Goal: Information Seeking & Learning: Learn about a topic

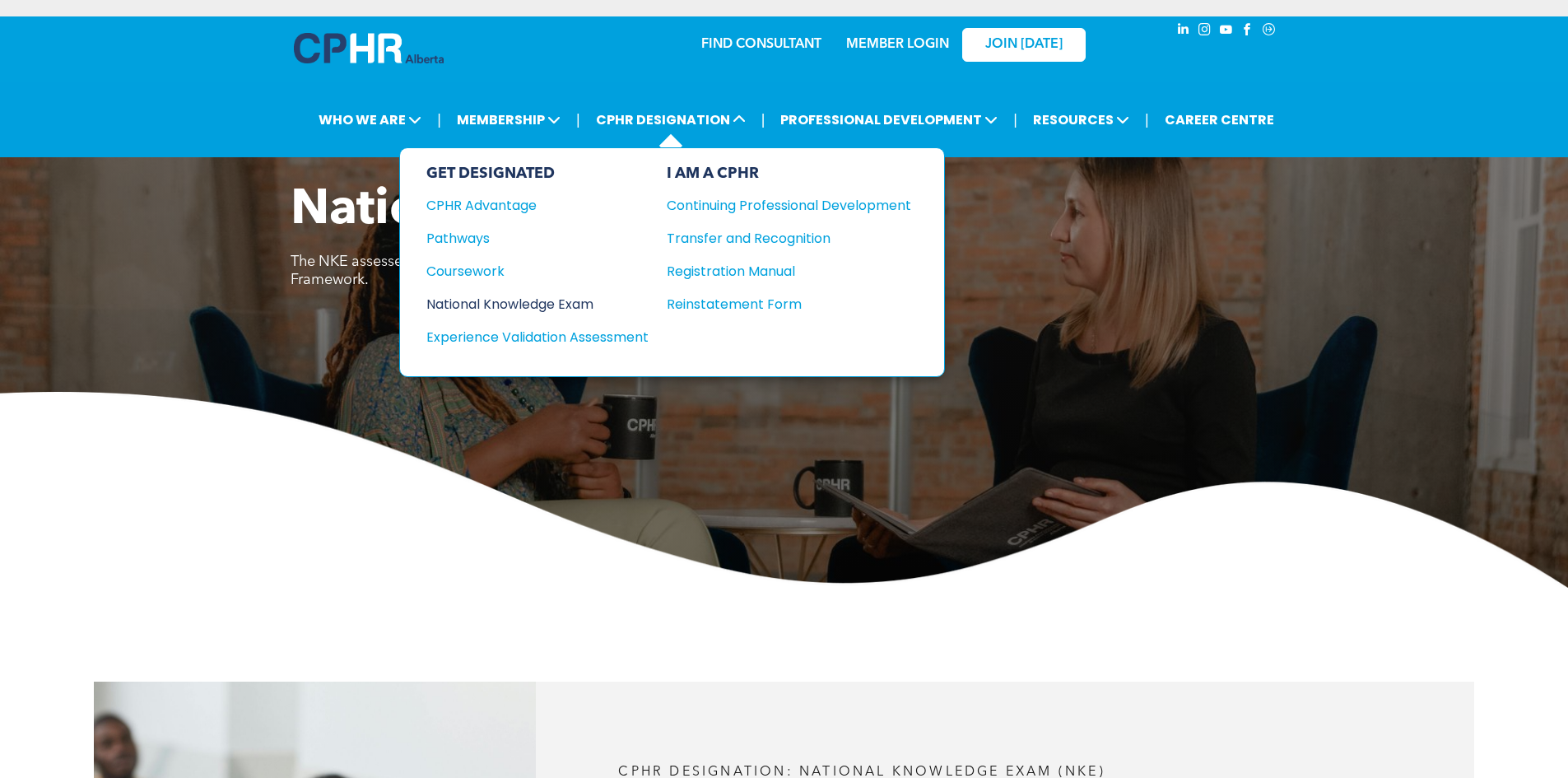
click at [542, 304] on div "National Knowledge Exam" at bounding box center [527, 304] width 200 height 21
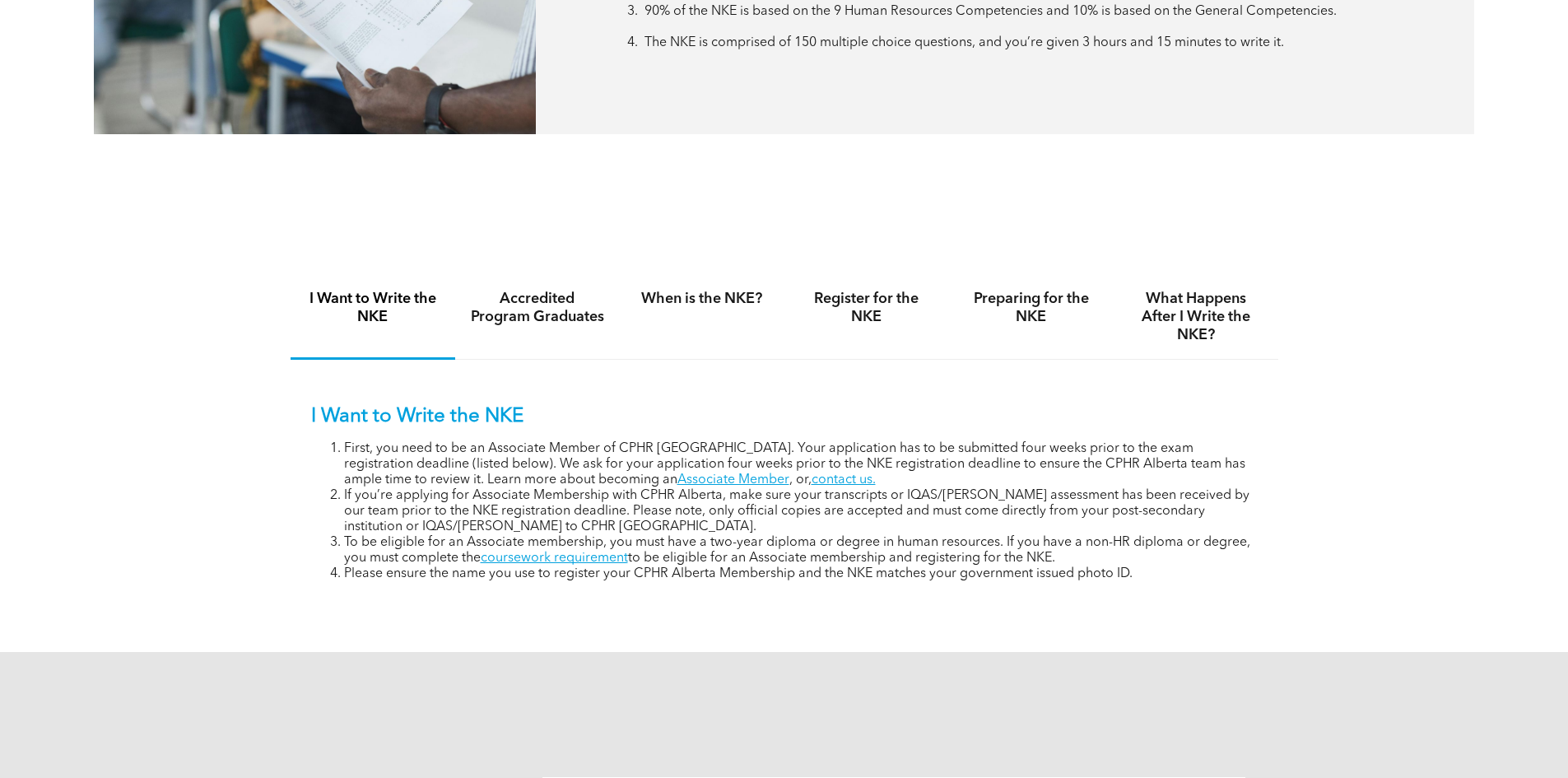
scroll to position [988, 0]
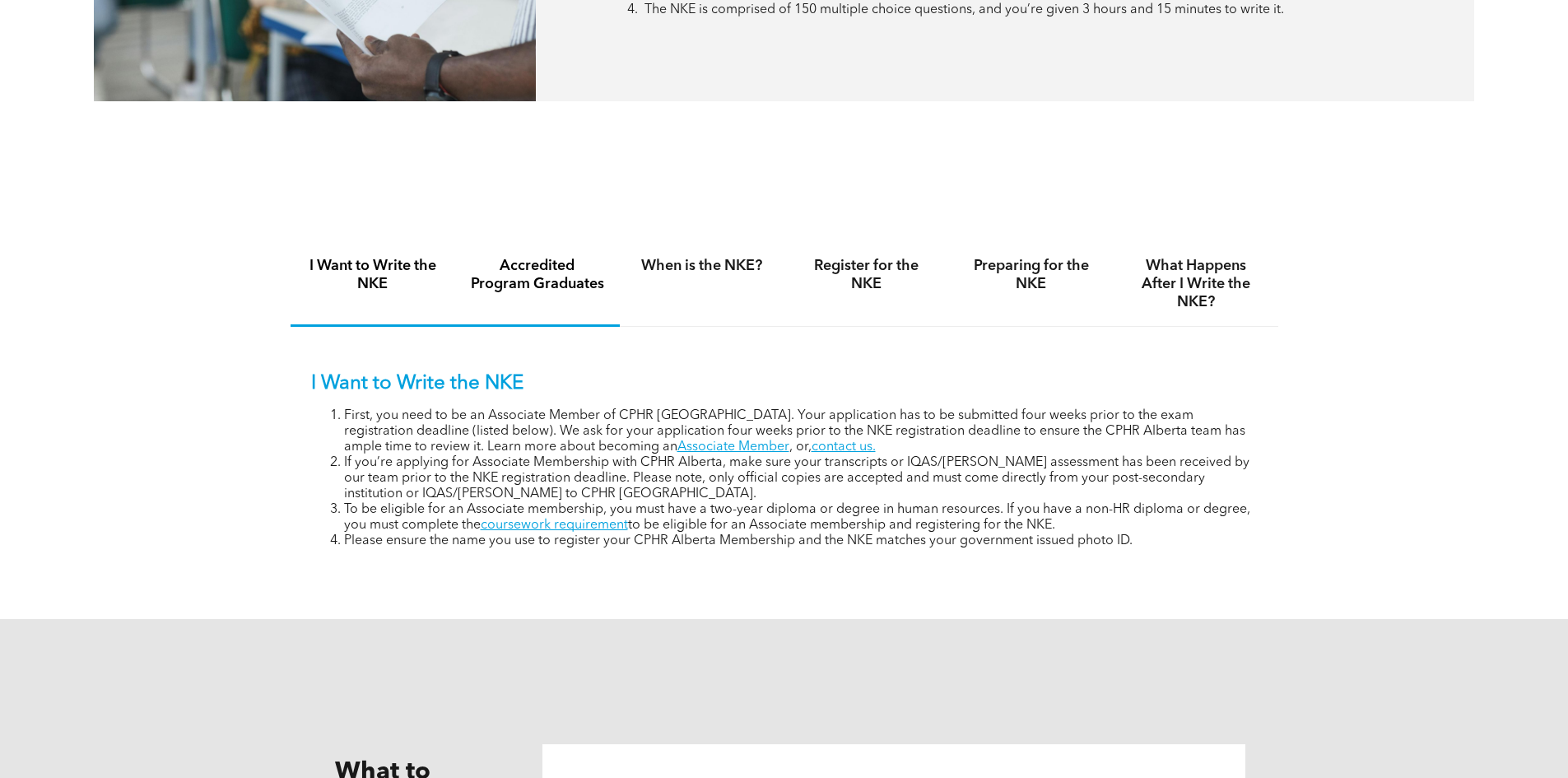
click at [568, 275] on h4 "Accredited Program Graduates" at bounding box center [538, 275] width 135 height 36
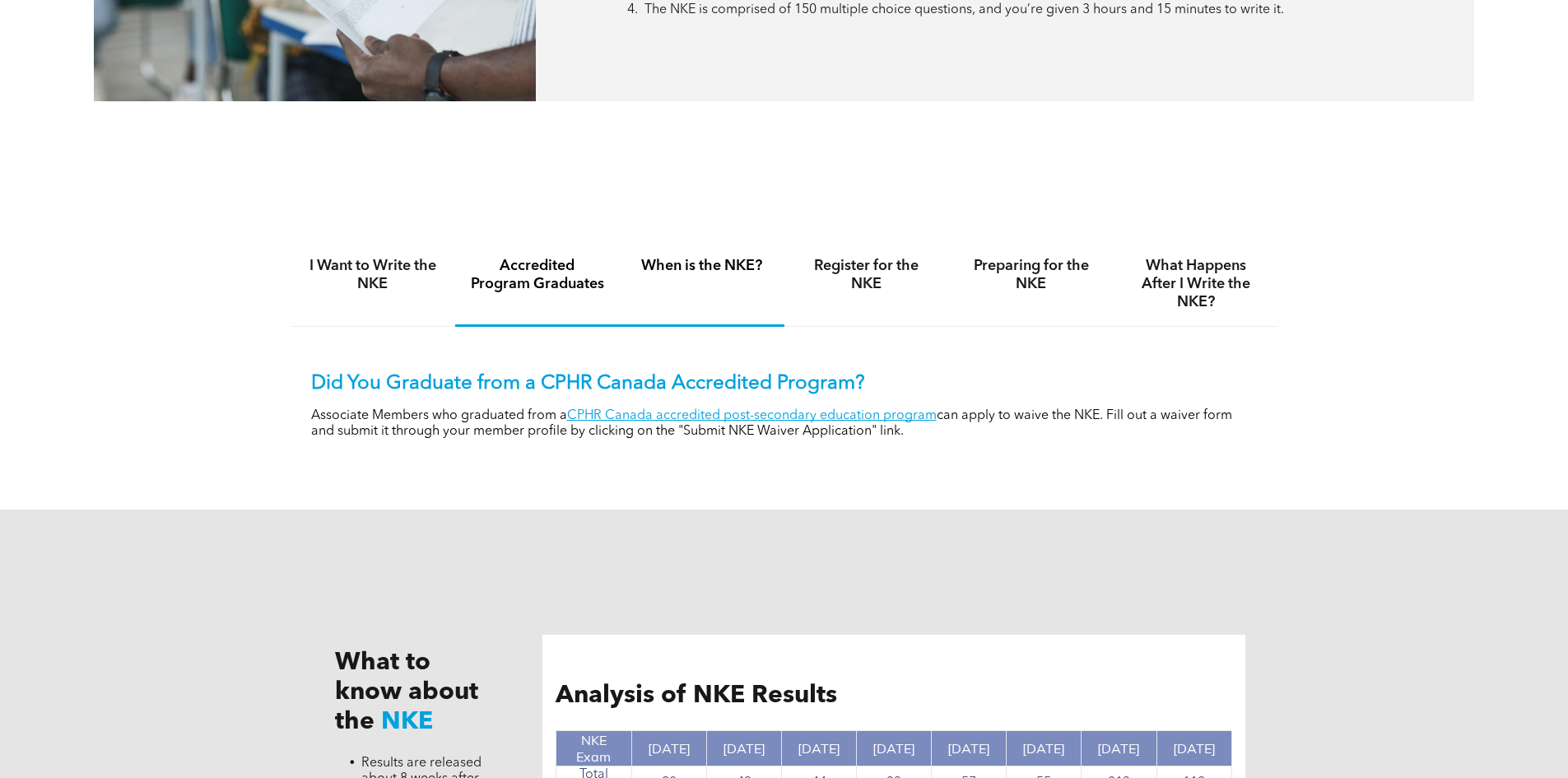
click at [702, 279] on div "When is the NKE?" at bounding box center [703, 285] width 165 height 84
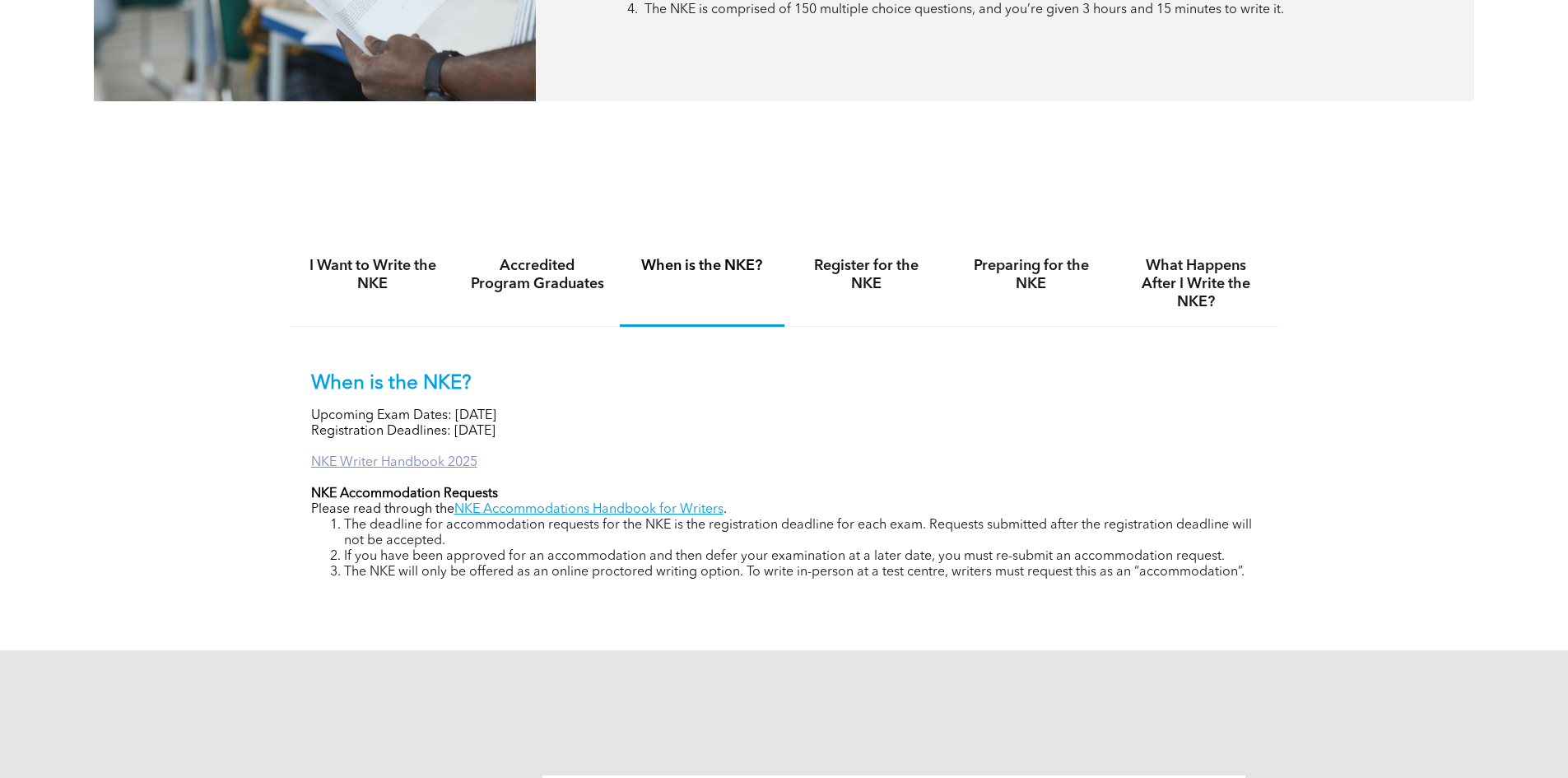
click at [457, 458] on link "NKE Writer Handbook 2025" at bounding box center [393, 462] width 166 height 13
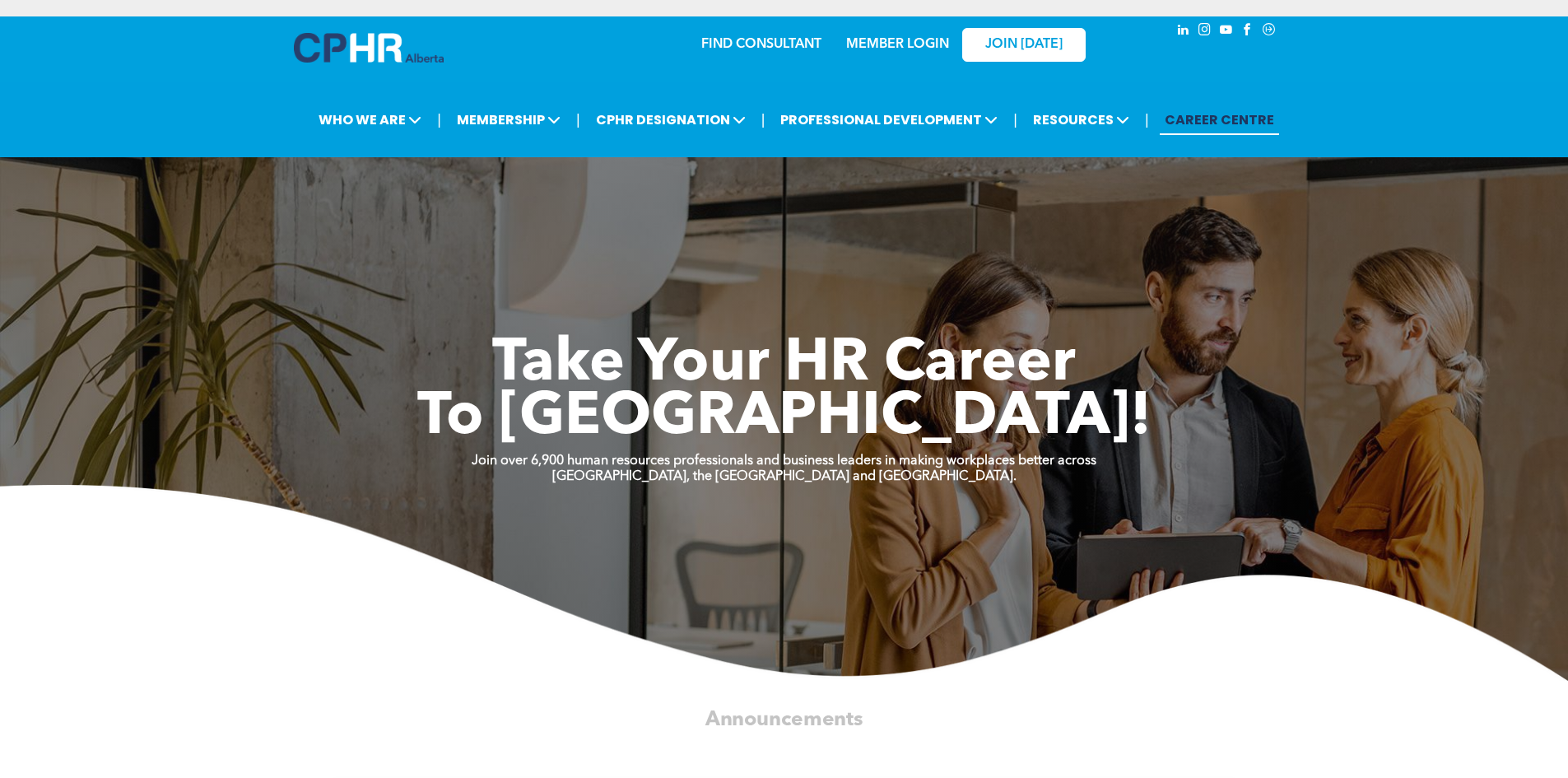
click at [915, 46] on link "MEMBER LOGIN" at bounding box center [897, 44] width 103 height 13
